Goal: Task Accomplishment & Management: Manage account settings

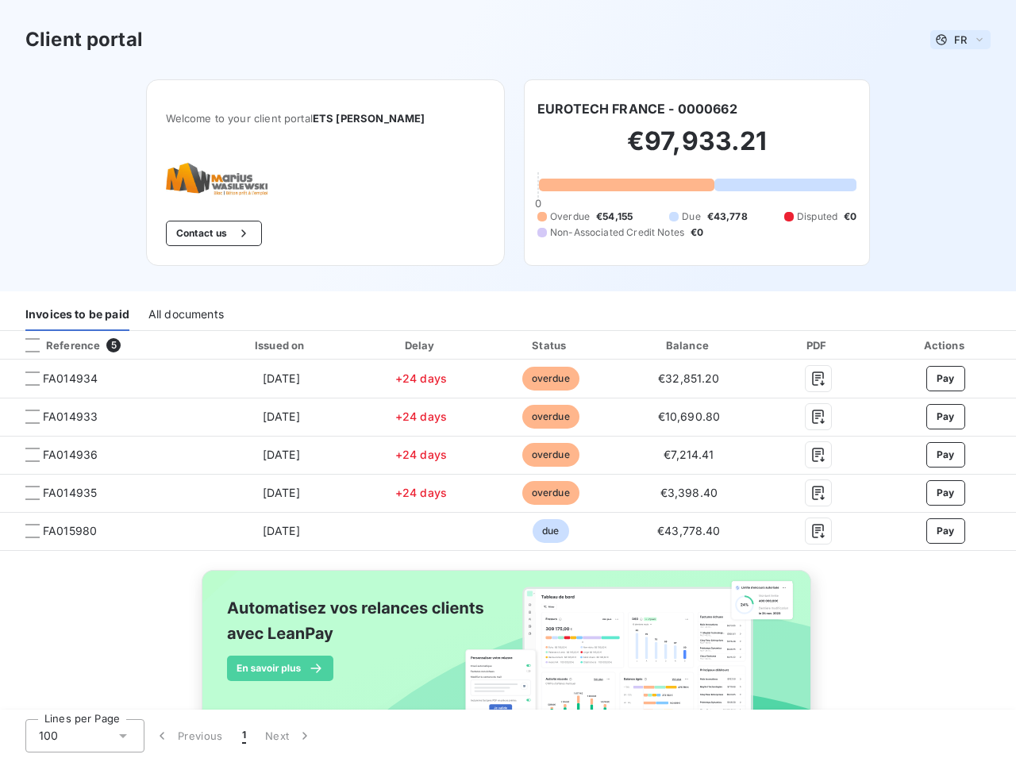
click at [954, 40] on span "FR" at bounding box center [960, 39] width 13 height 13
click at [192, 233] on button "Contact us" at bounding box center [214, 233] width 96 height 25
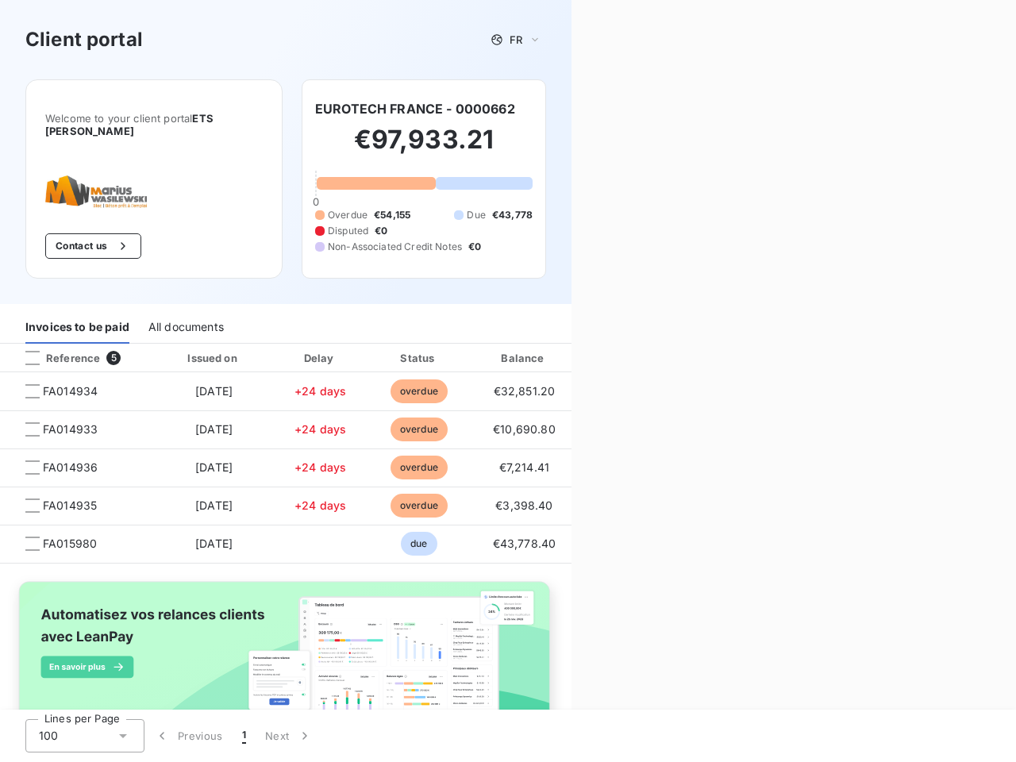
click at [631, 109] on div "Contact us Fill out the form below, and a member of our team will get back to y…" at bounding box center [793, 381] width 444 height 762
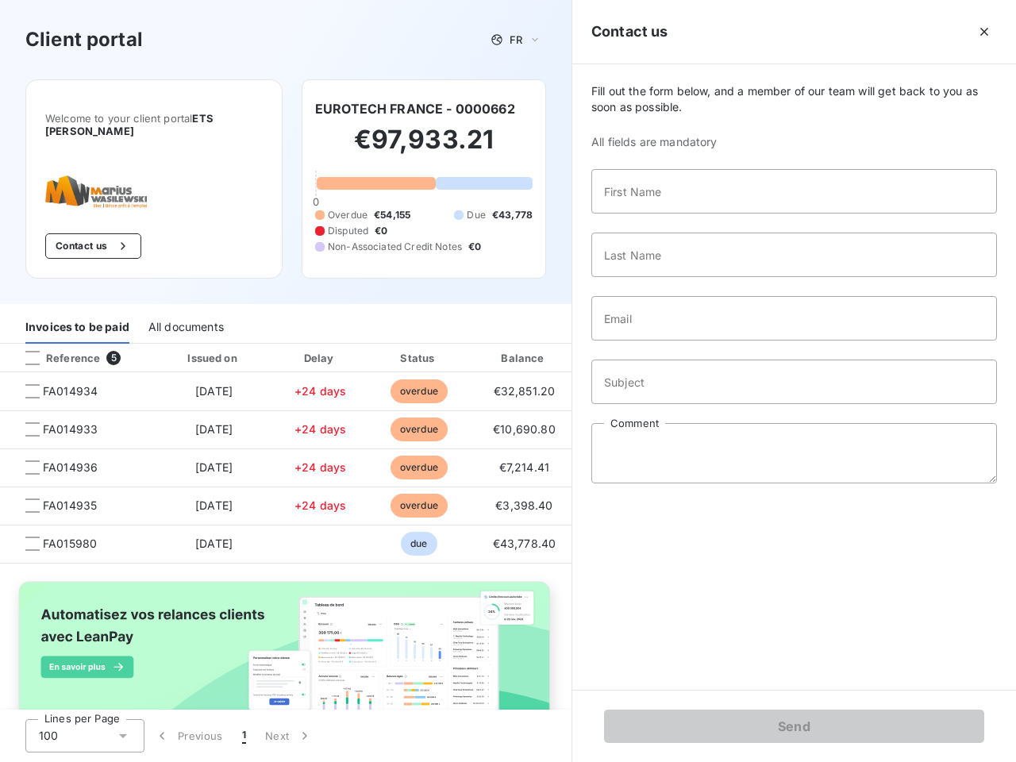
click at [77, 314] on div "Invoices to be paid" at bounding box center [77, 326] width 104 height 33
click at [185, 314] on div "All documents" at bounding box center [185, 326] width 75 height 33
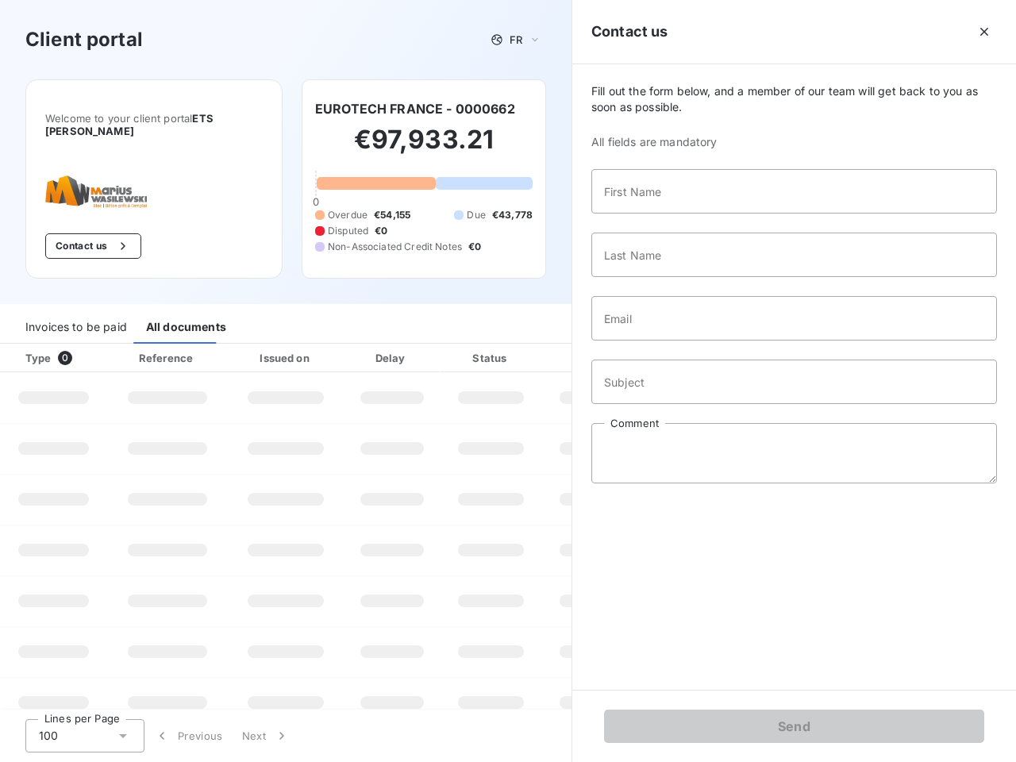
click at [101, 345] on th "Type 0" at bounding box center [53, 358] width 107 height 29
click at [33, 345] on th "Type 0" at bounding box center [53, 358] width 107 height 29
click at [277, 345] on th "Issued on" at bounding box center [286, 358] width 116 height 29
click at [415, 345] on th "Delay" at bounding box center [392, 358] width 97 height 29
